Goal: Transaction & Acquisition: Purchase product/service

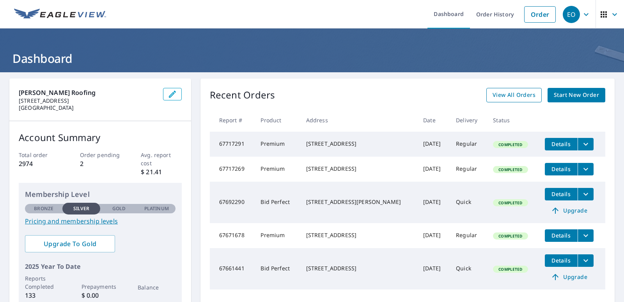
click at [514, 94] on span "View All Orders" at bounding box center [514, 95] width 43 height 10
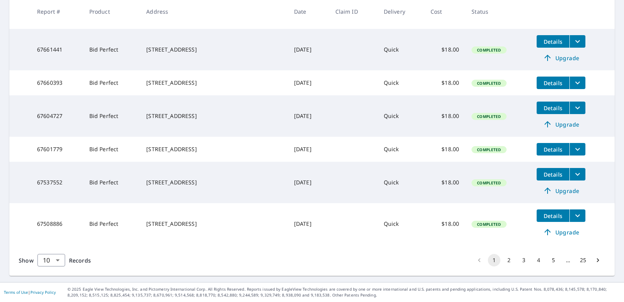
scroll to position [276, 0]
click at [505, 261] on button "2" at bounding box center [509, 260] width 12 height 12
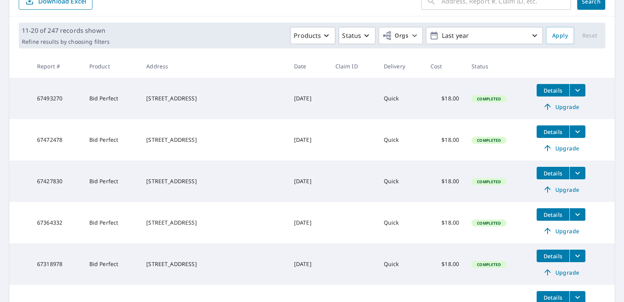
scroll to position [156, 0]
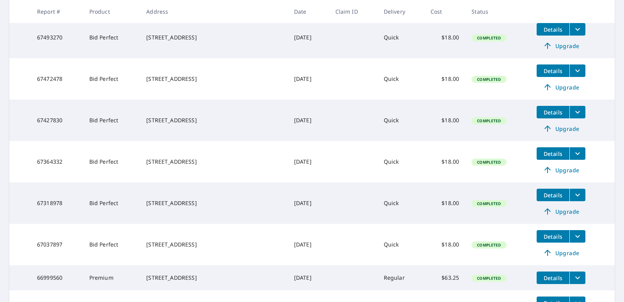
click at [559, 212] on span "Upgrade" at bounding box center [561, 210] width 39 height 9
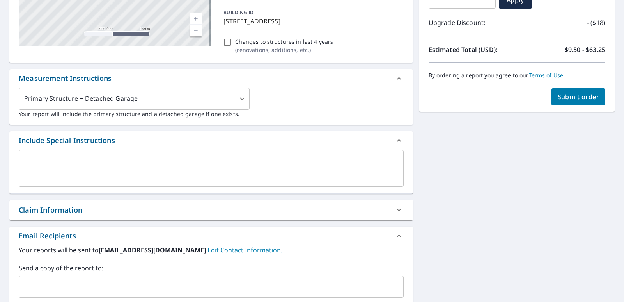
click at [572, 98] on span "Submit order" at bounding box center [579, 96] width 42 height 9
